Goal: Navigation & Orientation: Find specific page/section

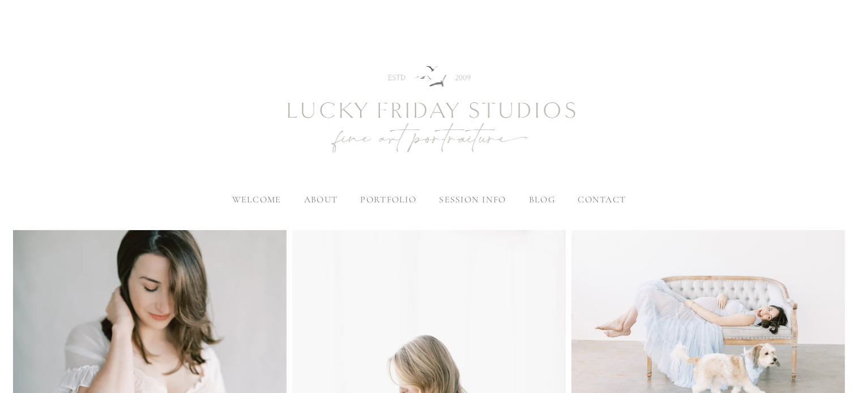
click at [537, 204] on span "blog" at bounding box center [542, 199] width 26 height 11
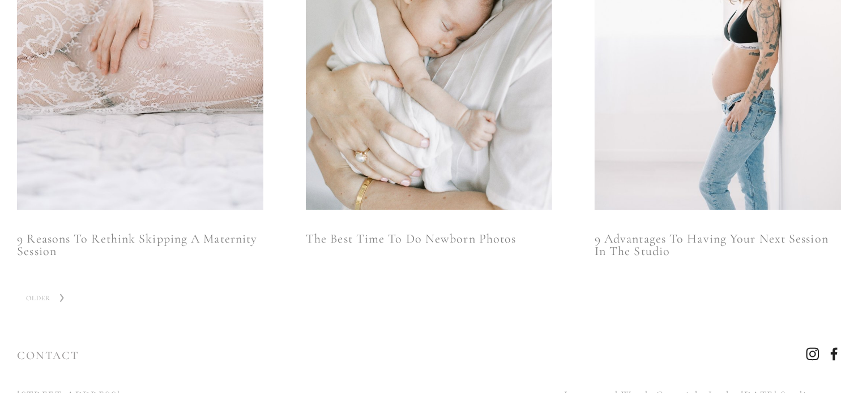
scroll to position [896, 0]
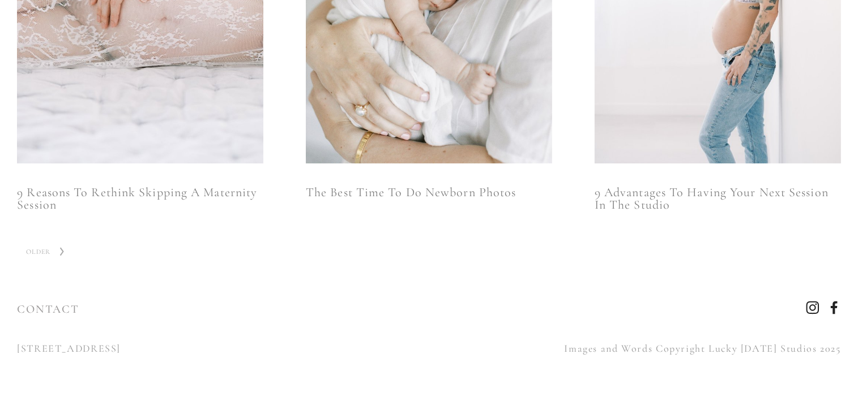
click at [43, 247] on span "Older" at bounding box center [38, 252] width 33 height 16
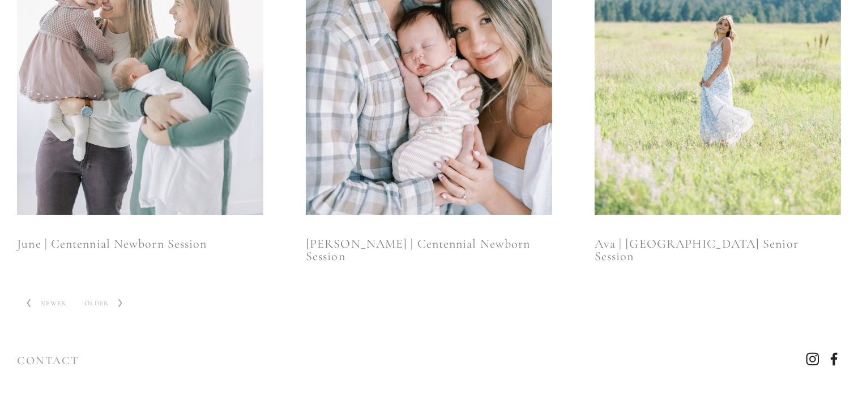
scroll to position [827, 0]
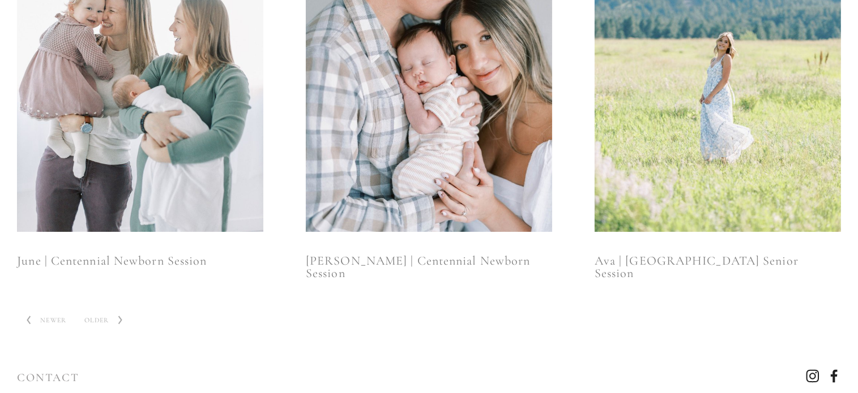
click at [97, 313] on span "Older" at bounding box center [96, 321] width 33 height 16
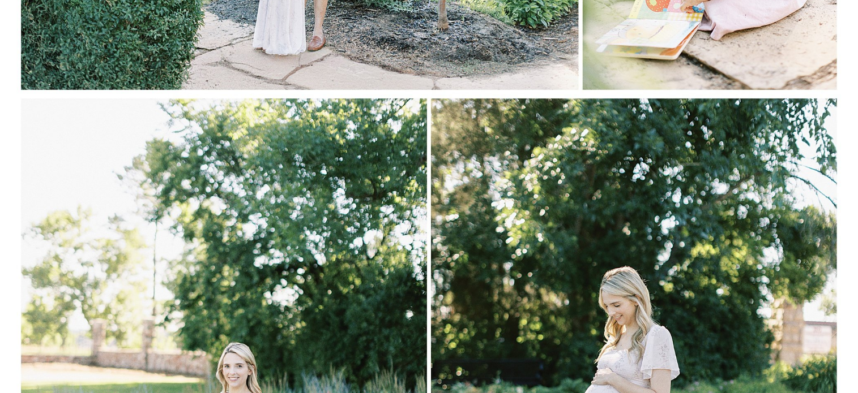
scroll to position [1699, 0]
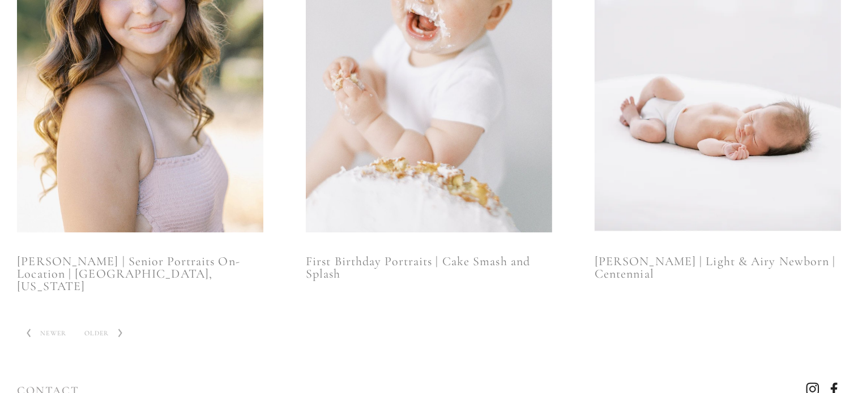
scroll to position [896, 0]
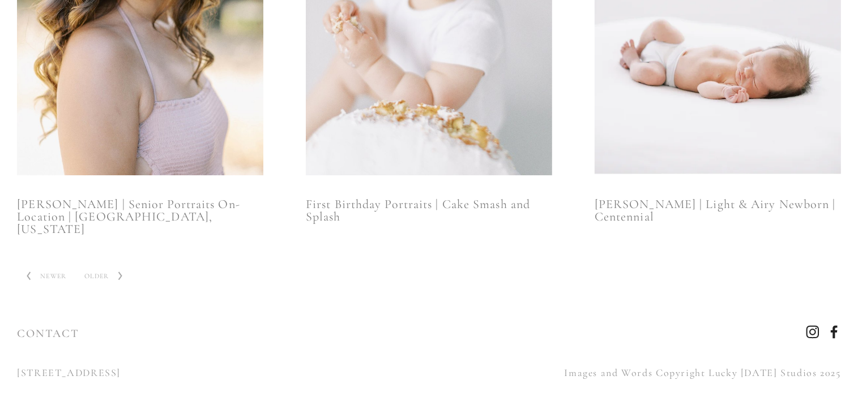
click at [113, 268] on span "Older" at bounding box center [96, 276] width 33 height 16
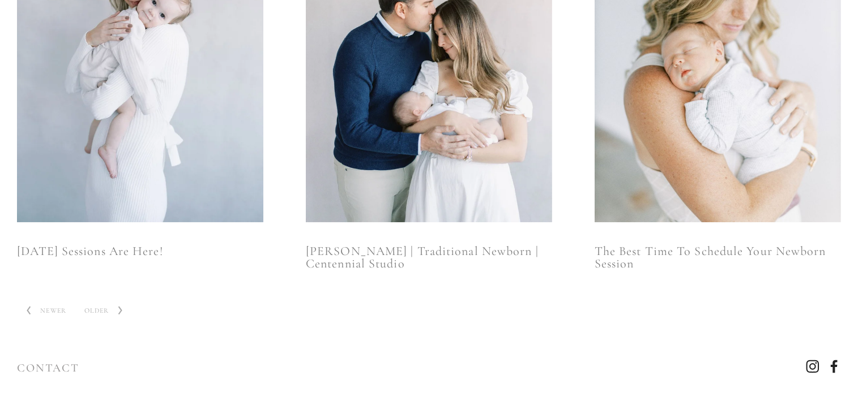
scroll to position [896, 0]
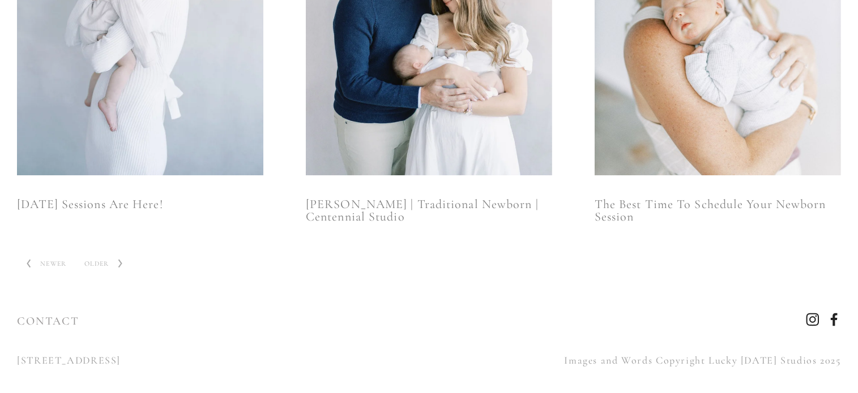
click at [112, 256] on span "Older" at bounding box center [96, 264] width 33 height 16
